Goal: Transaction & Acquisition: Purchase product/service

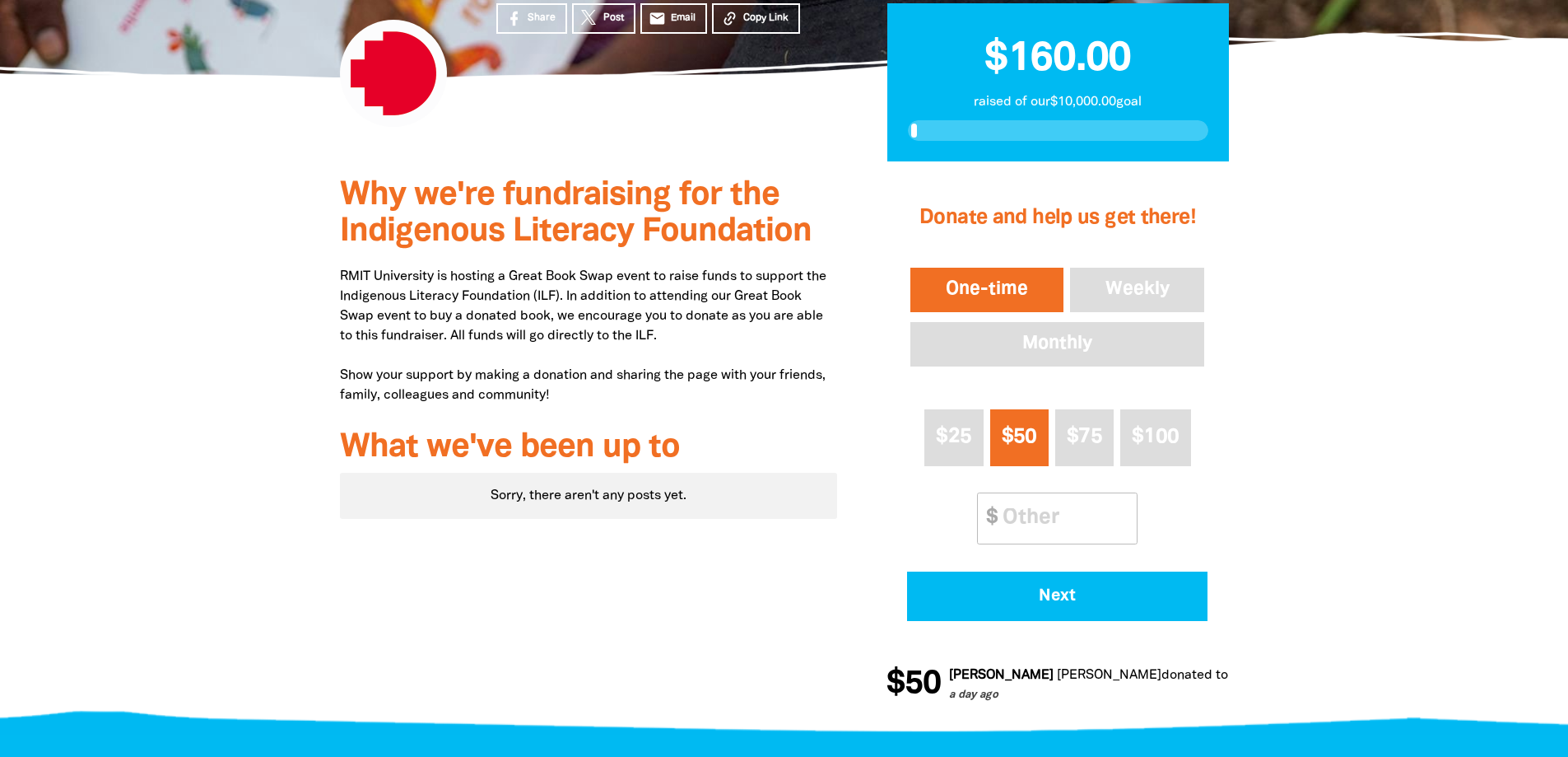
scroll to position [247, 0]
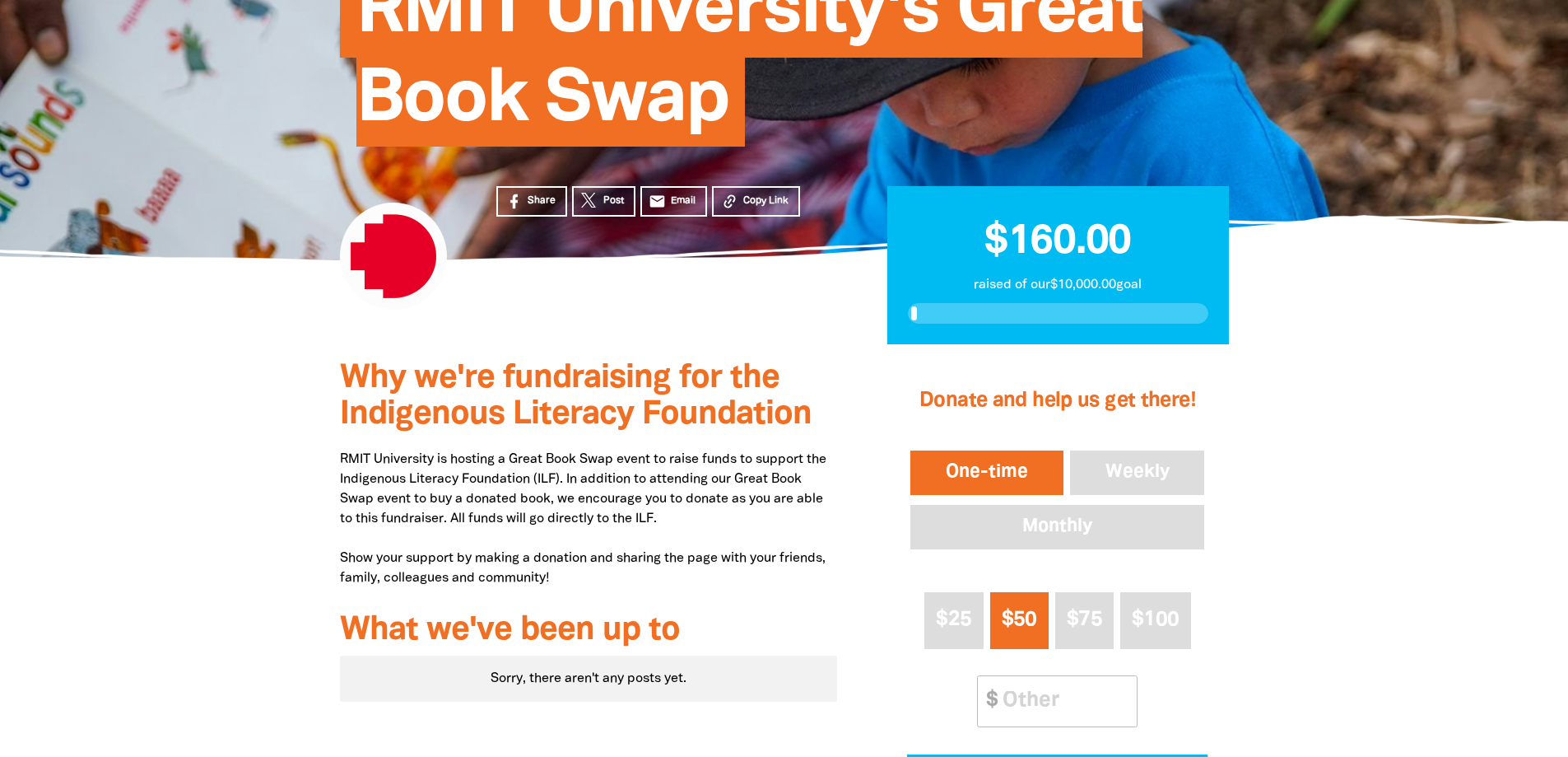
click at [1006, 474] on button "One-time" at bounding box center [987, 473] width 160 height 51
click at [1036, 704] on input "Other Amount" at bounding box center [1064, 701] width 146 height 51
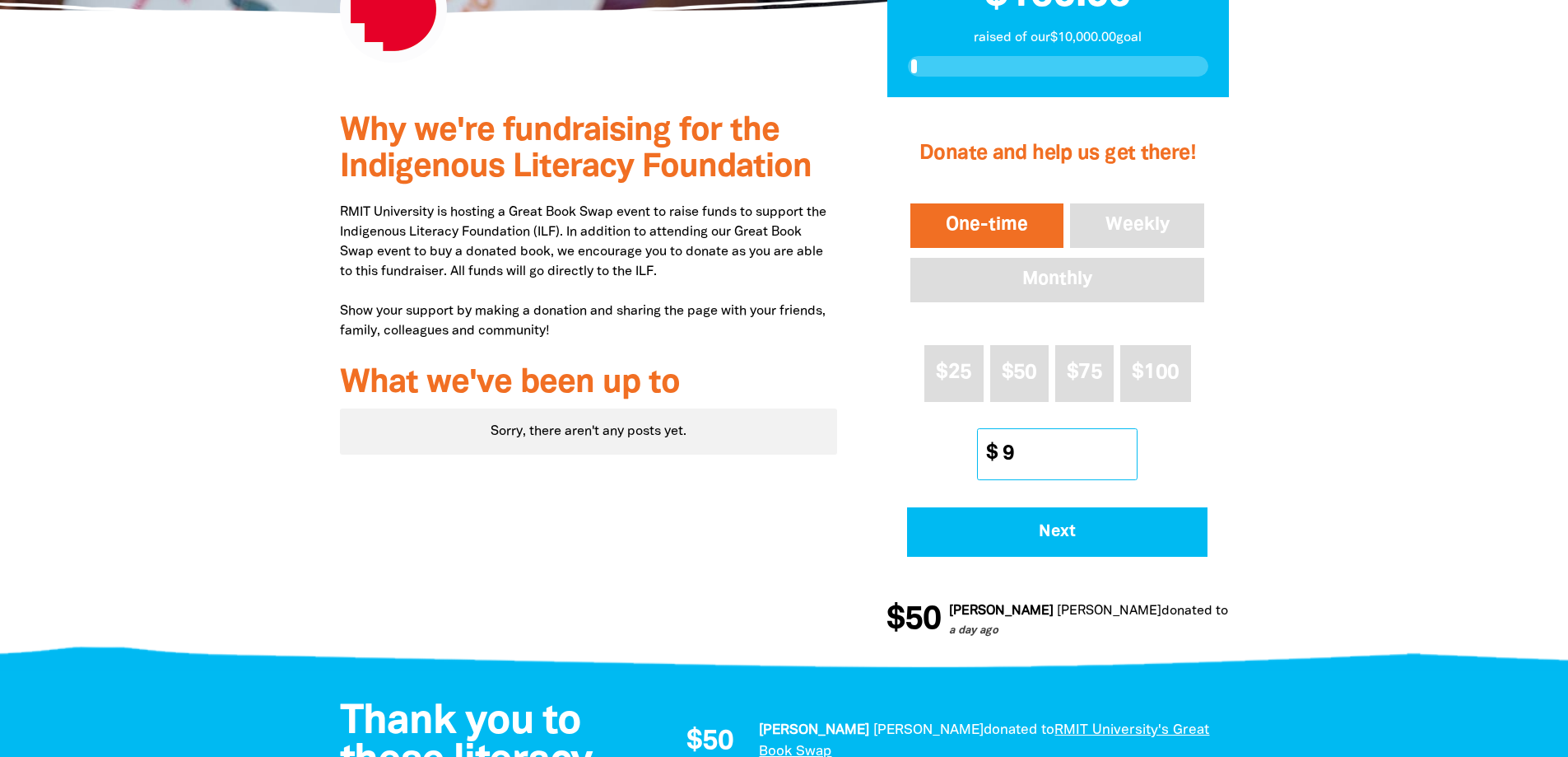
click at [1120, 452] on input "9" at bounding box center [1064, 454] width 146 height 51
type input "10"
click at [1120, 452] on input "10" at bounding box center [1064, 454] width 146 height 51
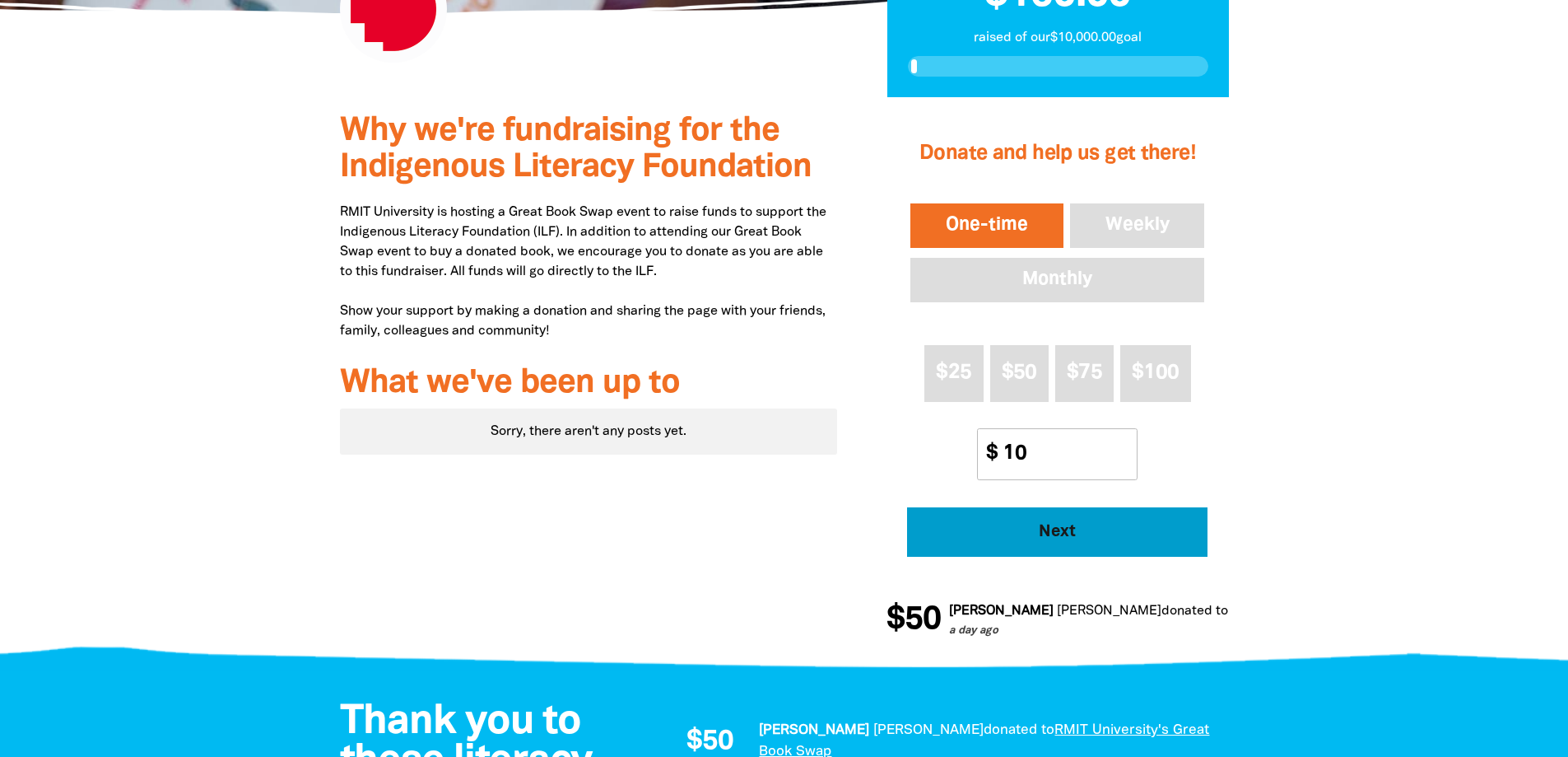
click at [1054, 534] on span "Next" at bounding box center [1058, 532] width 255 height 17
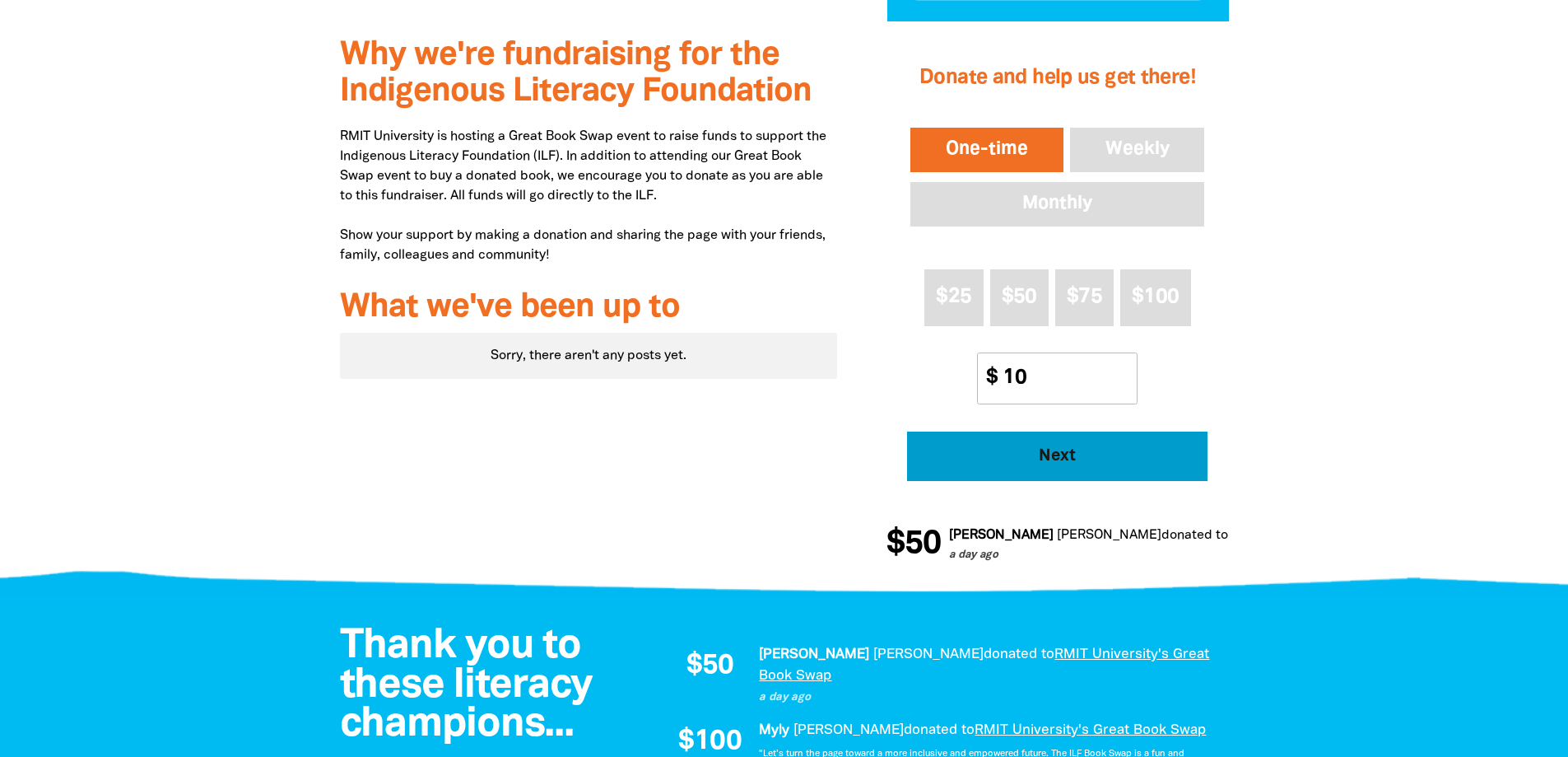
select select "AU"
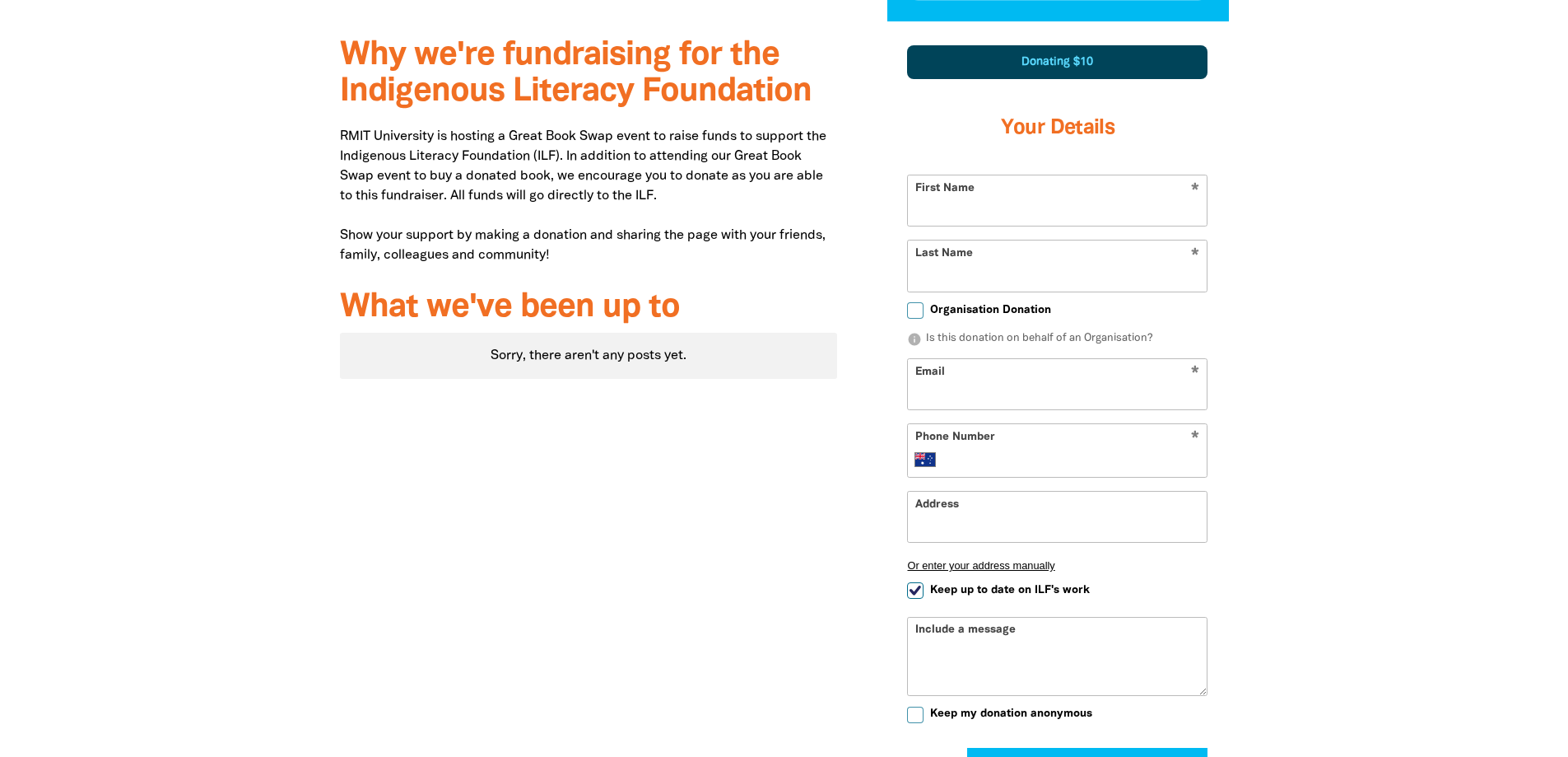
scroll to position [572, 0]
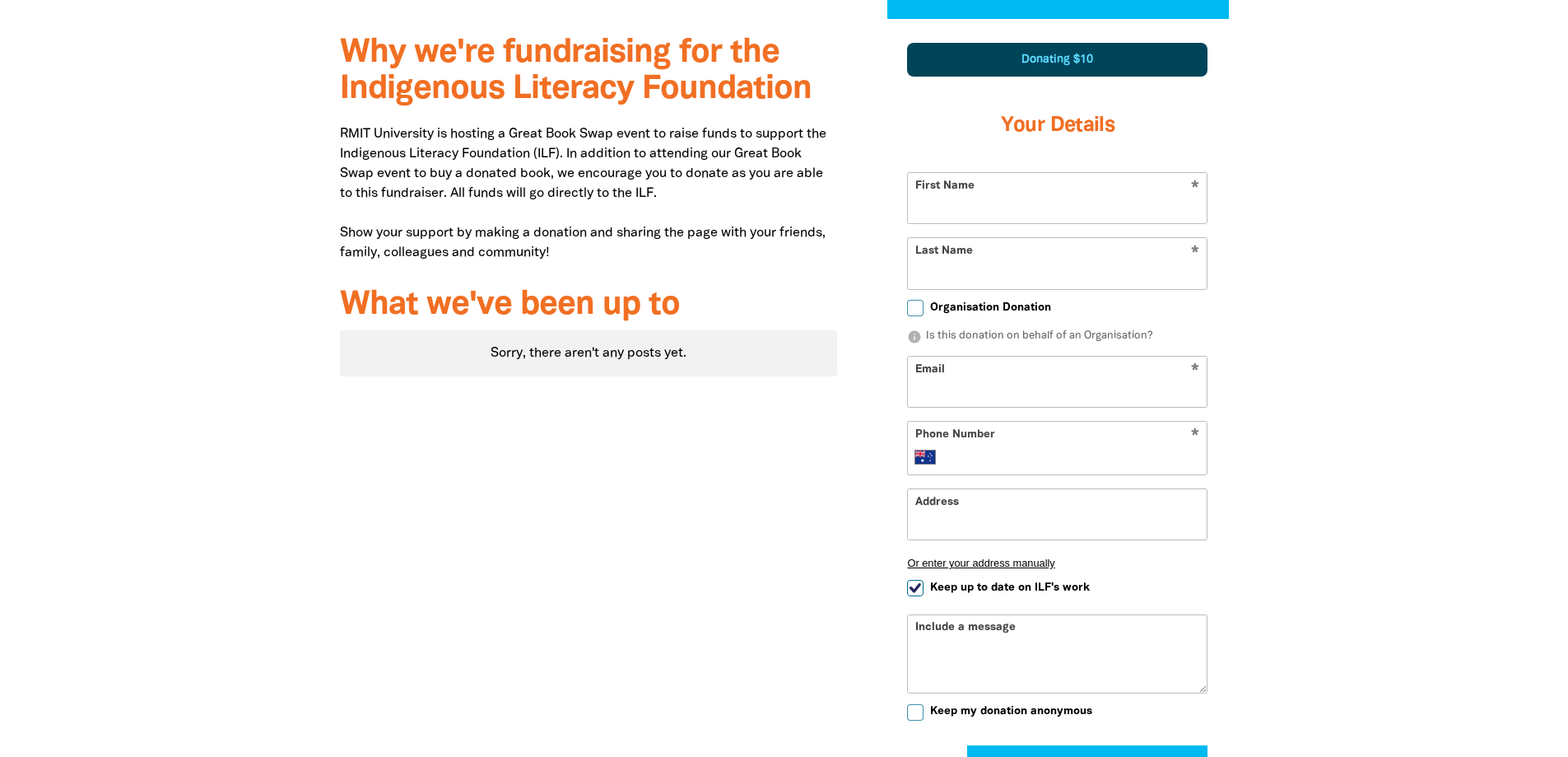
click at [975, 191] on input "First Name" at bounding box center [1057, 198] width 299 height 51
type input "[PERSON_NAME]"
type input "ldv@iinet.net.au"
type input "0422 602 140"
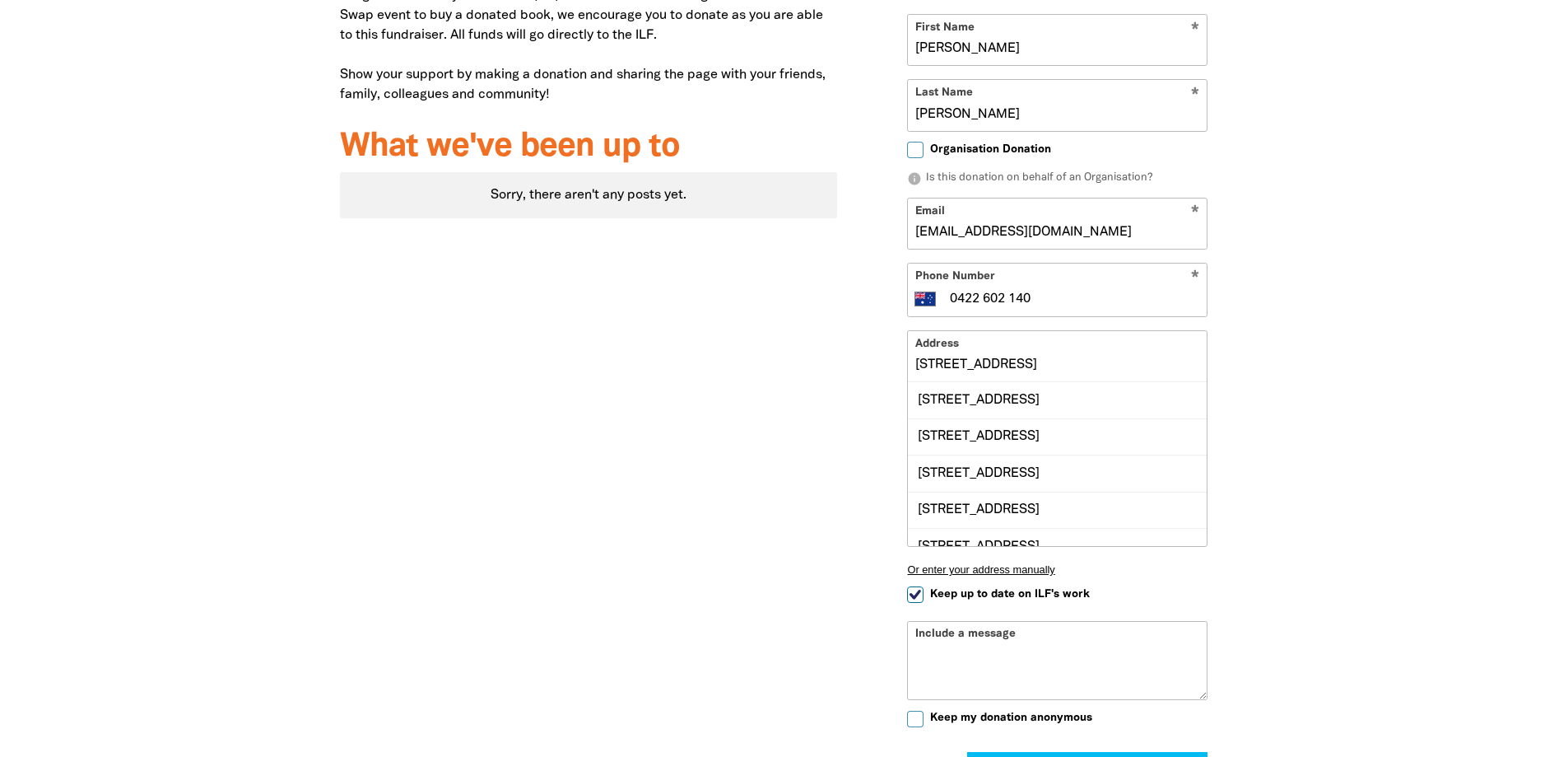
scroll to position [737, 0]
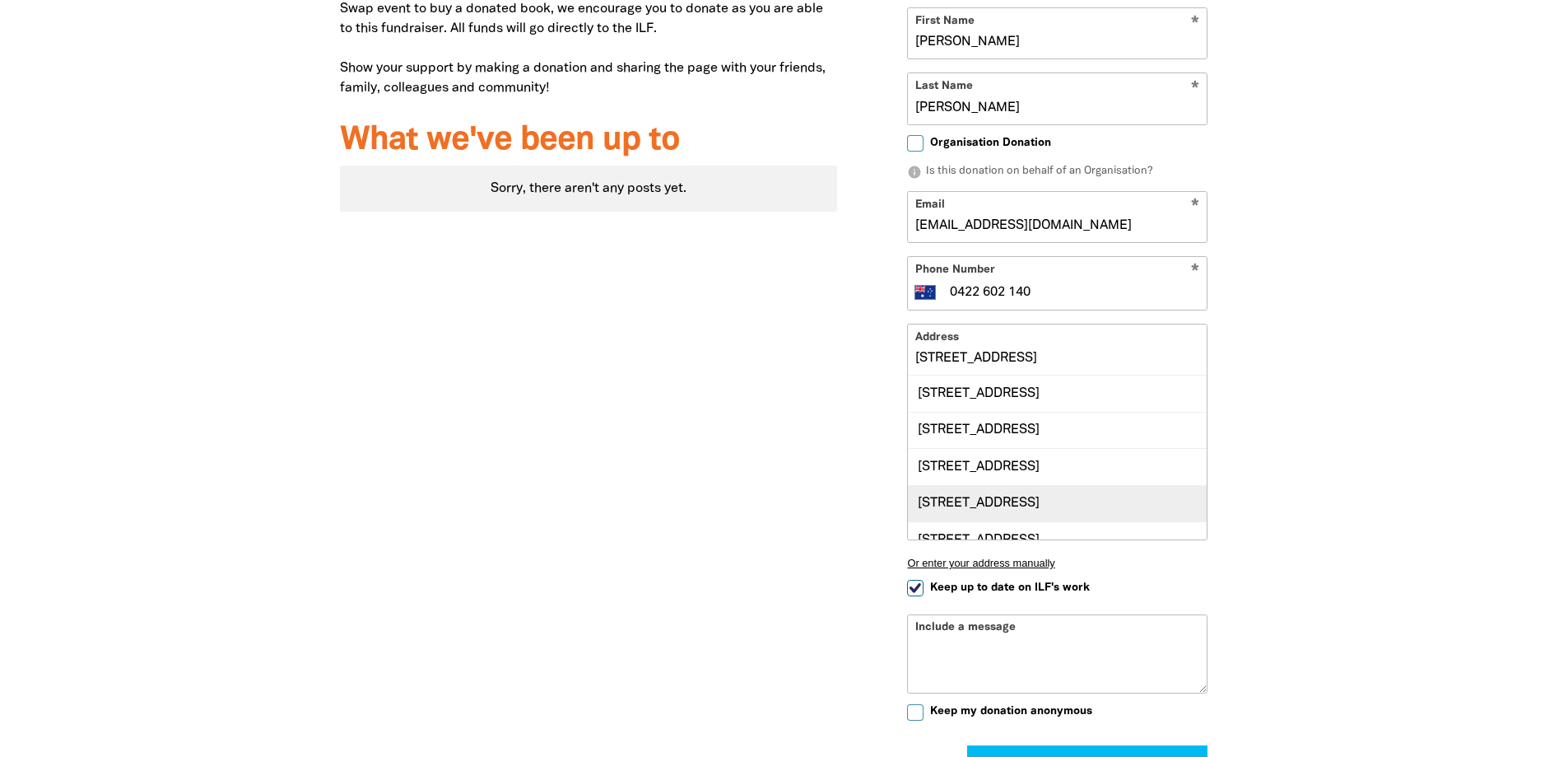
click at [976, 509] on div "80 Carlisle Street, ST KILDA VIC 3182" at bounding box center [1057, 503] width 299 height 36
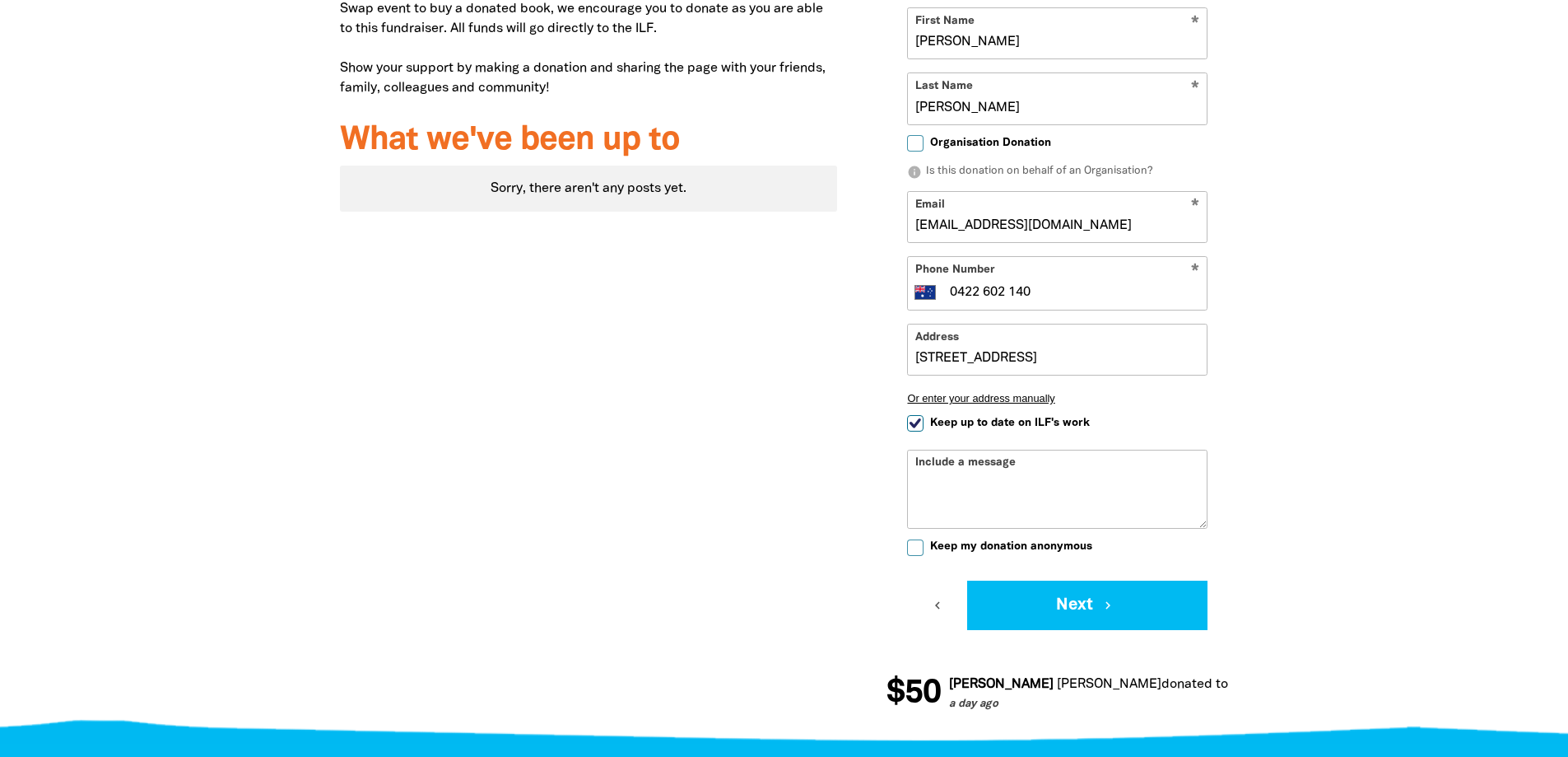
type input "80 Carlisle Street, ST KILDA VIC 3182"
click at [1086, 597] on button "Next chevron_right" at bounding box center [1087, 605] width 240 height 50
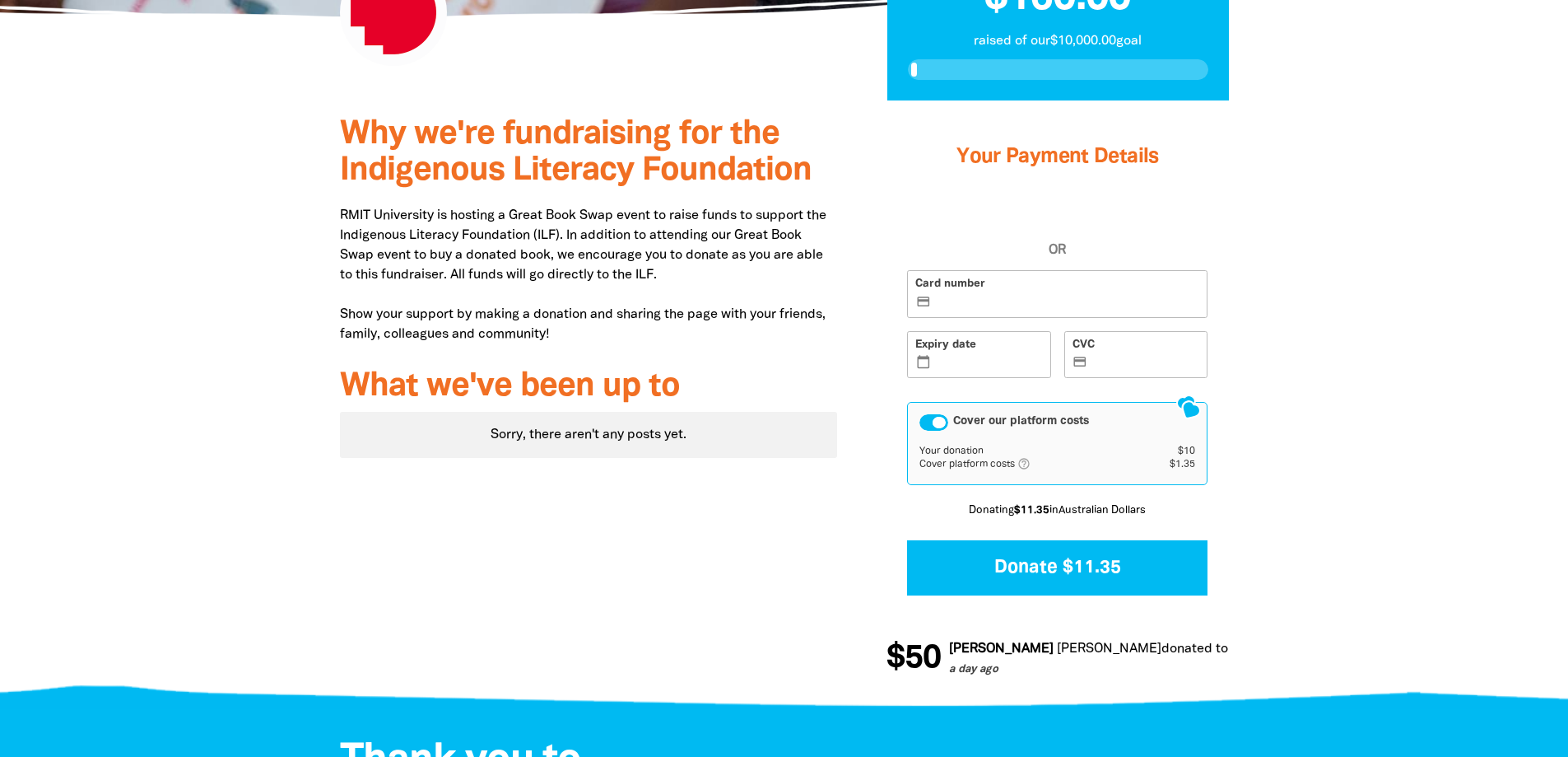
scroll to position [472, 0]
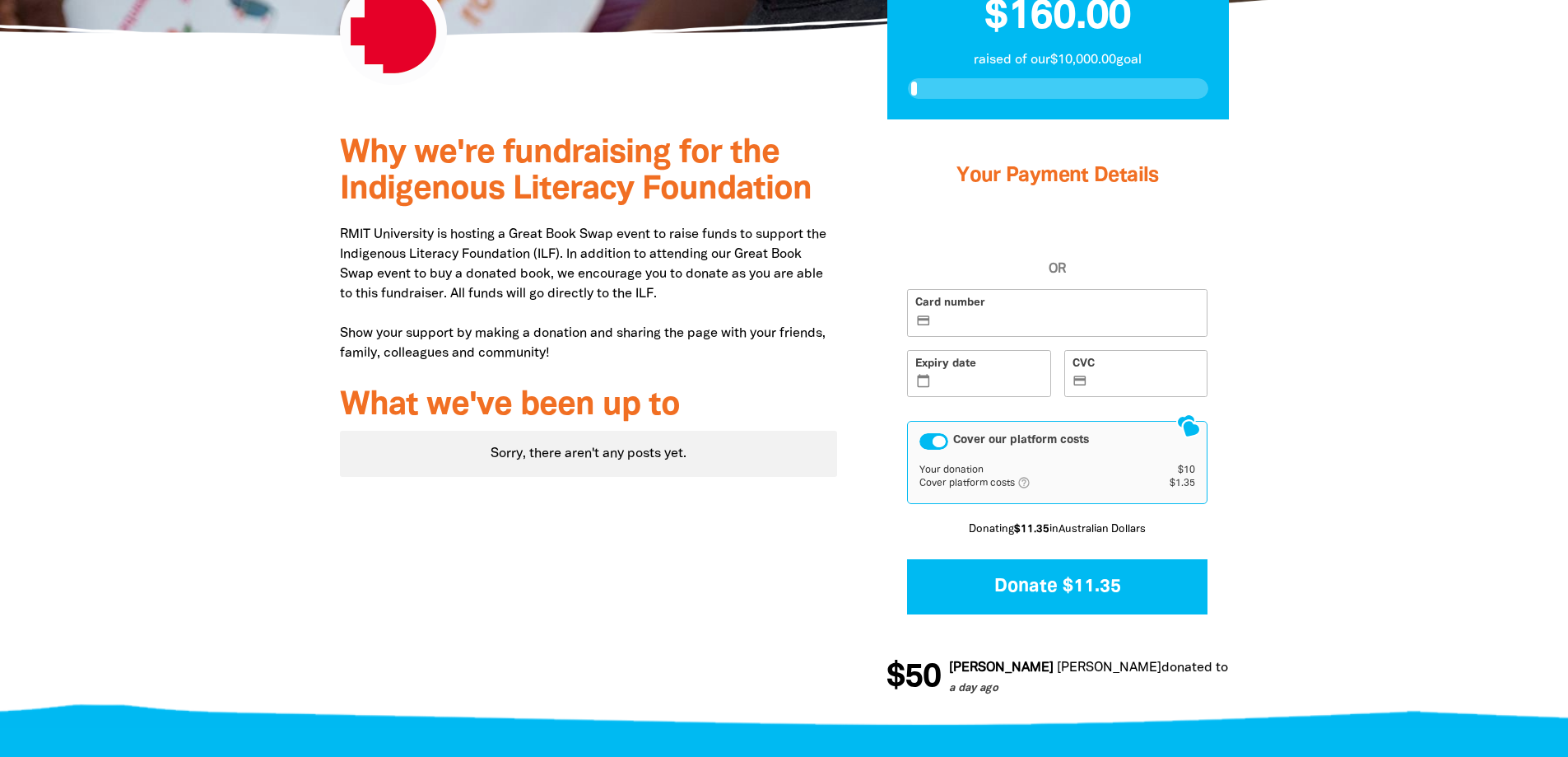
click at [1012, 329] on label "Card number credit_card" at bounding box center [1057, 313] width 301 height 48
click at [1012, 314] on input "Card number credit_card" at bounding box center [1067, 313] width 265 height 1
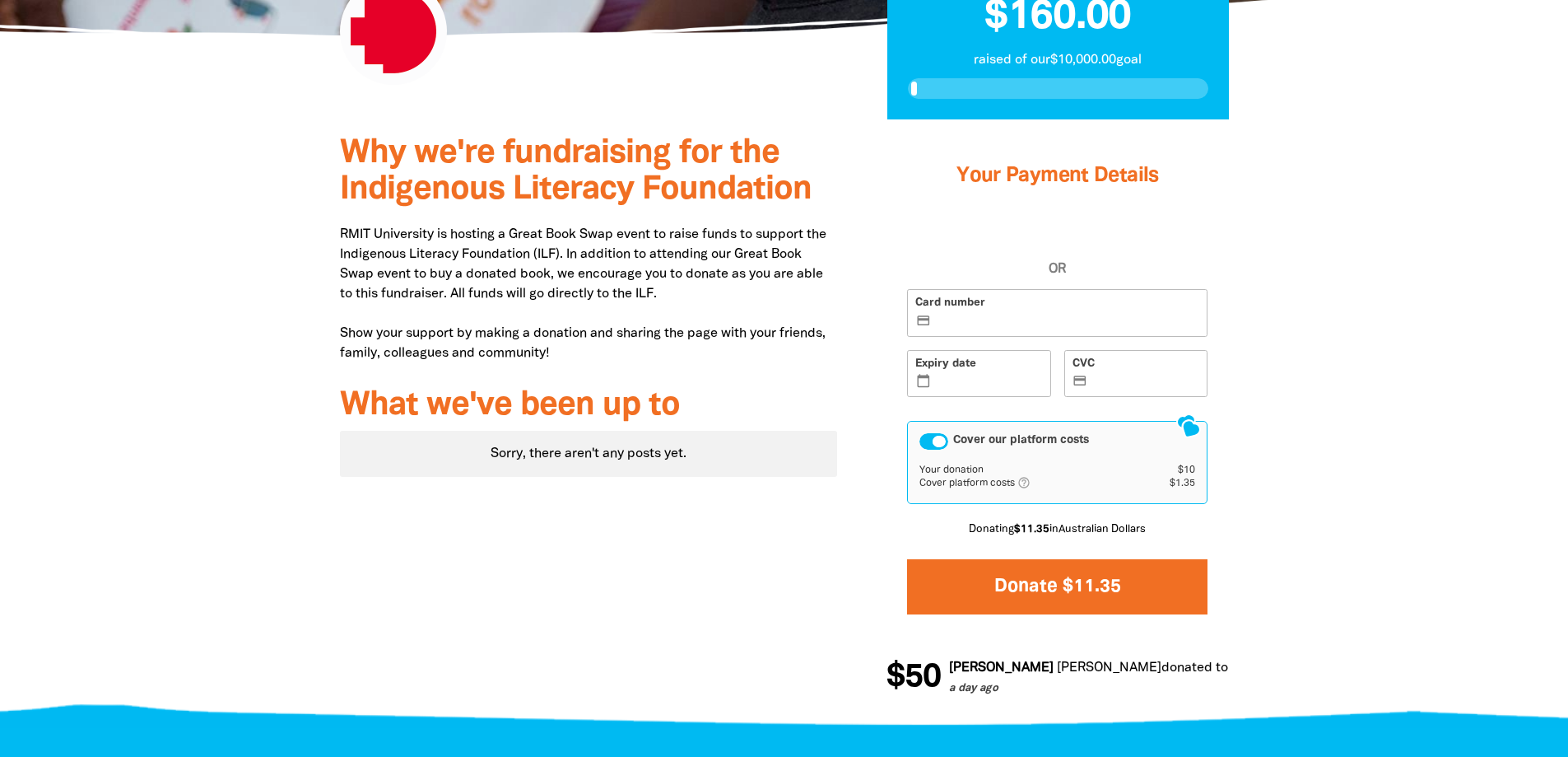
click at [1059, 575] on button "Donate $11.35" at bounding box center [1057, 587] width 301 height 56
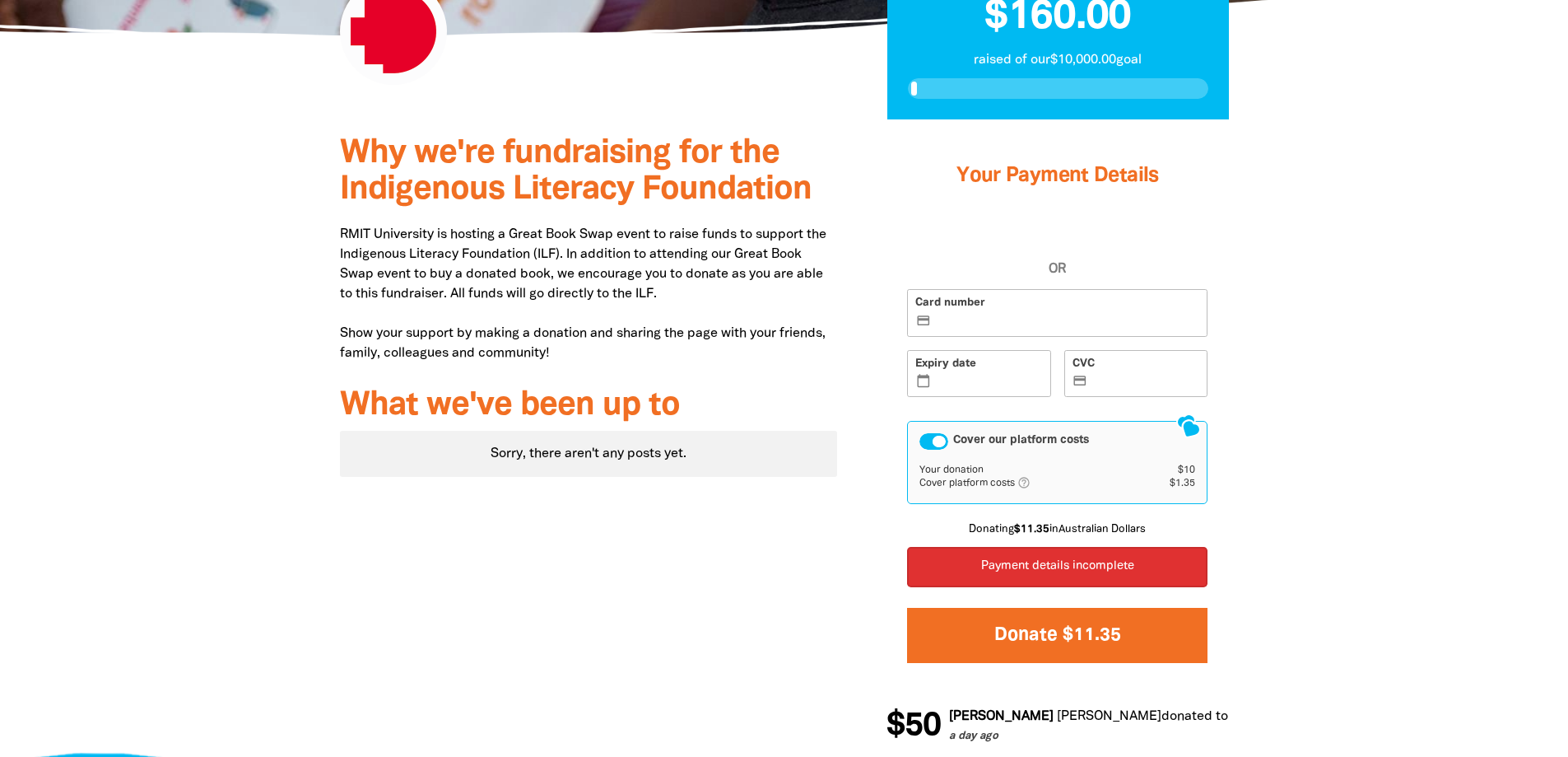
click at [1071, 629] on button "Donate $11.35" at bounding box center [1057, 635] width 301 height 56
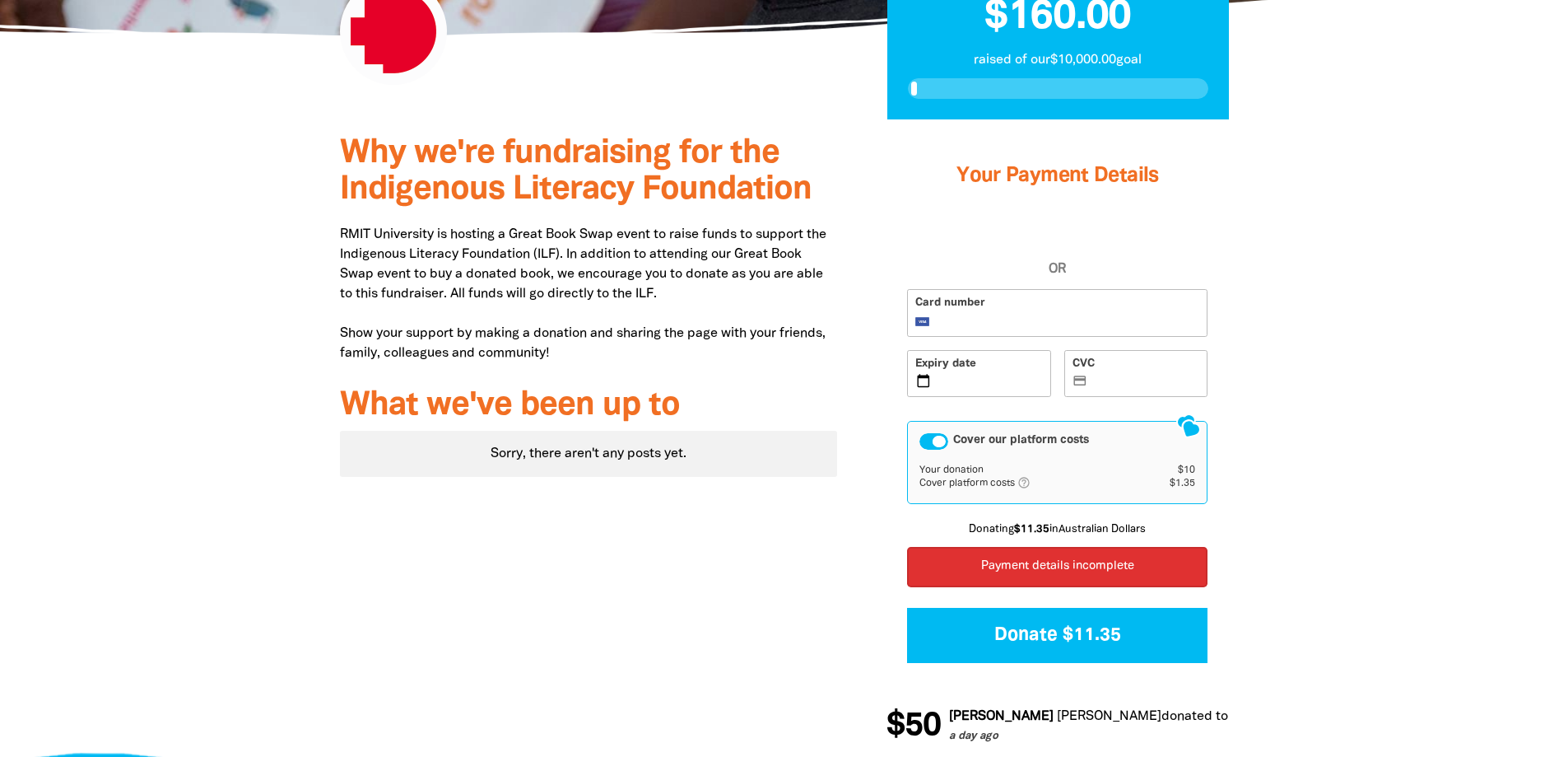
click at [1118, 366] on label "CVC credit_card" at bounding box center [1136, 374] width 144 height 48
click at [1118, 375] on input "CVC credit_card" at bounding box center [1145, 375] width 109 height 1
click at [919, 440] on div "Cover our platform costs Your donation $10 Cover platform costs help_outlined A…" at bounding box center [1057, 462] width 301 height 82
click at [927, 444] on div "Cover our platform costs" at bounding box center [934, 442] width 29 height 17
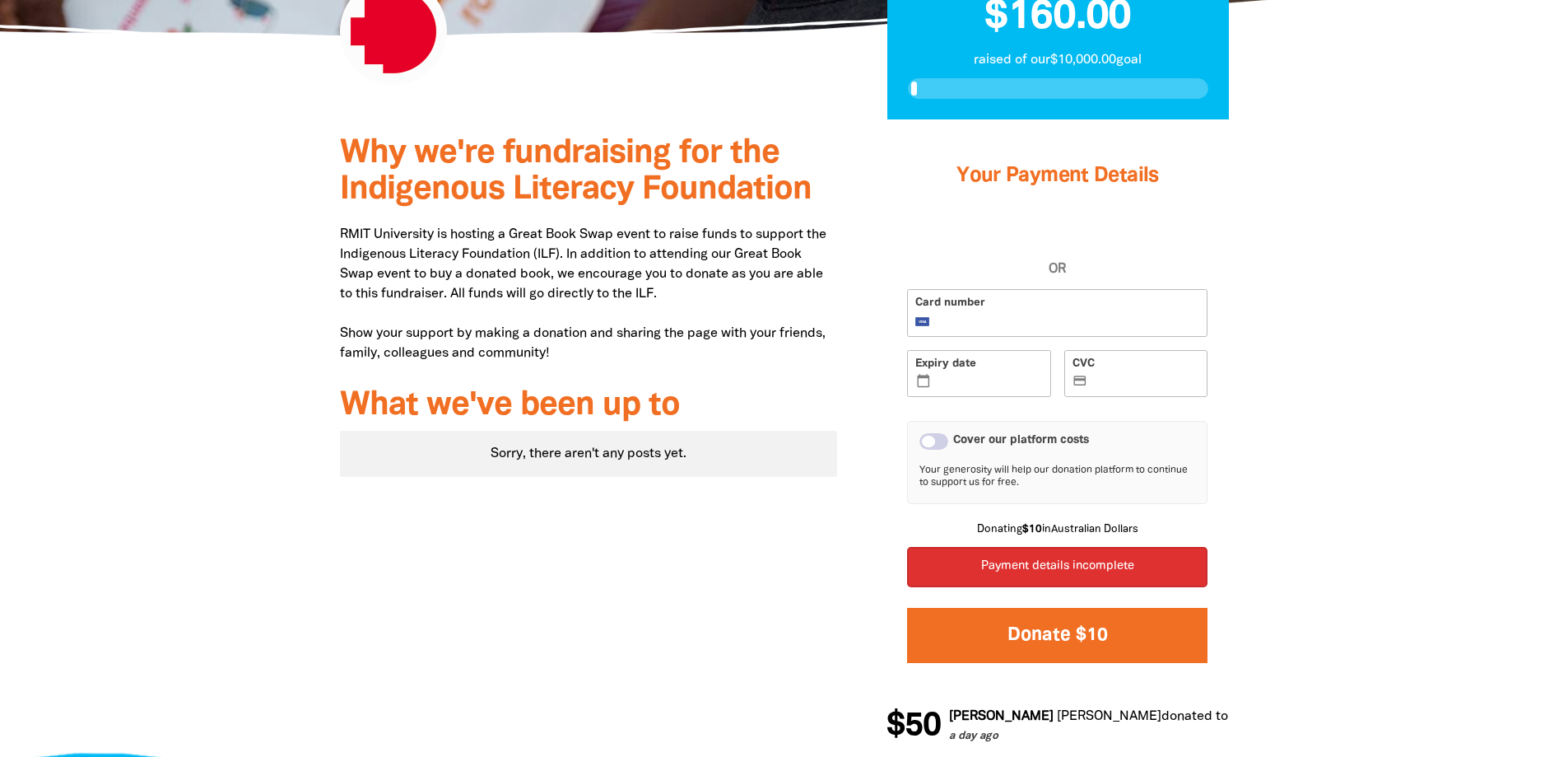
click at [1078, 630] on button "Donate $10" at bounding box center [1057, 635] width 301 height 56
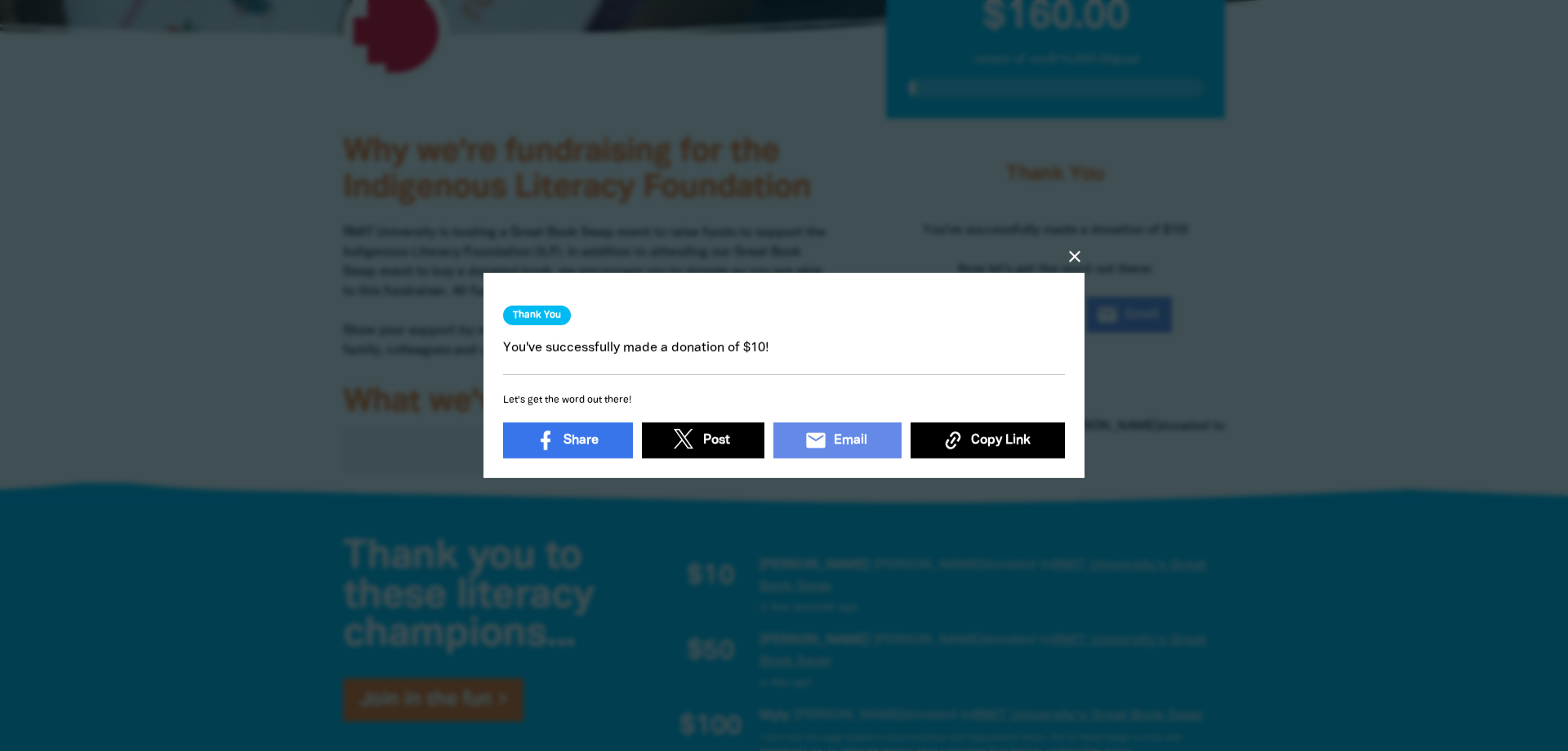
click at [1067, 248] on icon "close" at bounding box center [1075, 257] width 20 height 20
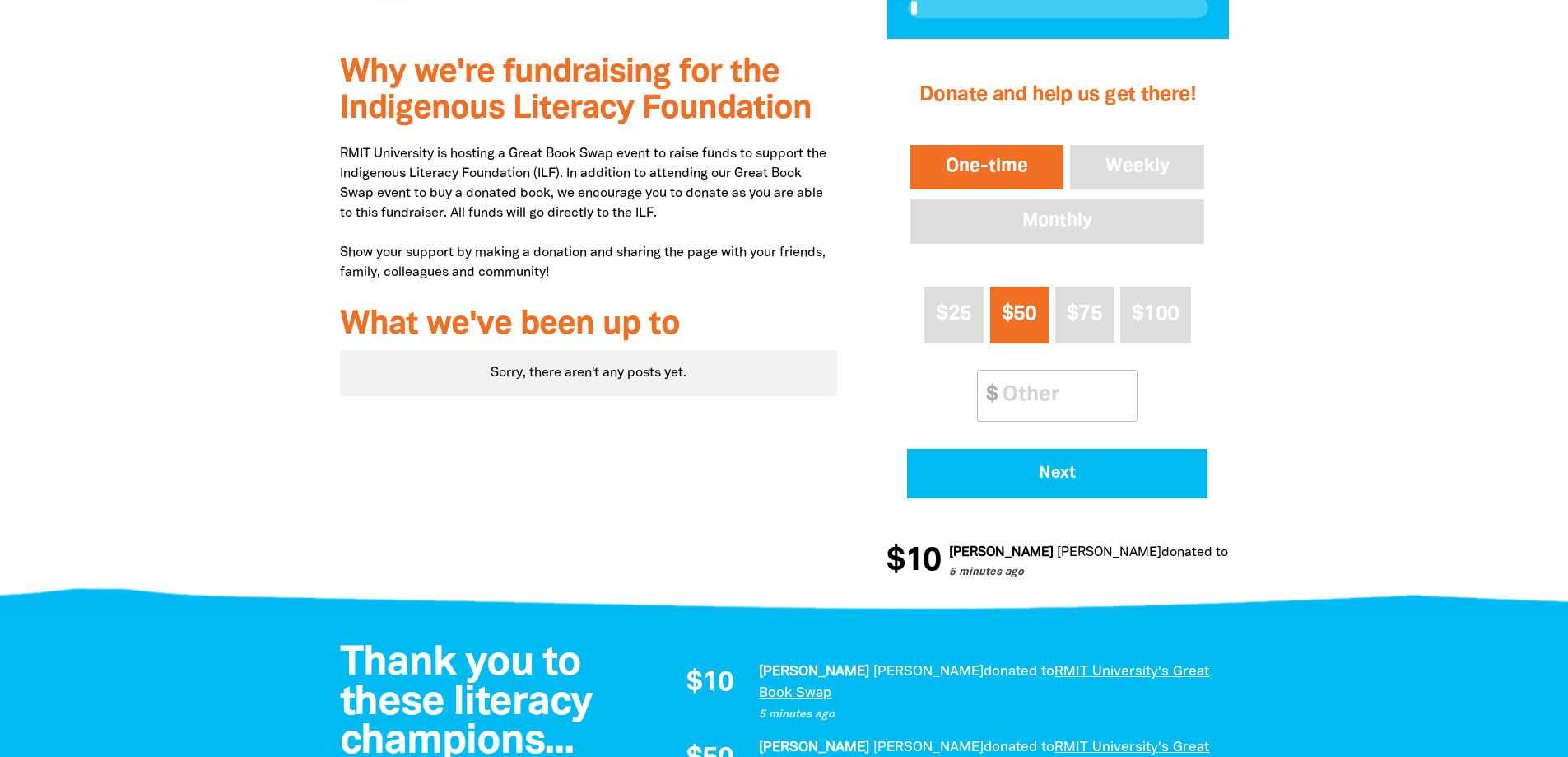
scroll to position [555, 0]
